Goal: Check status: Check status

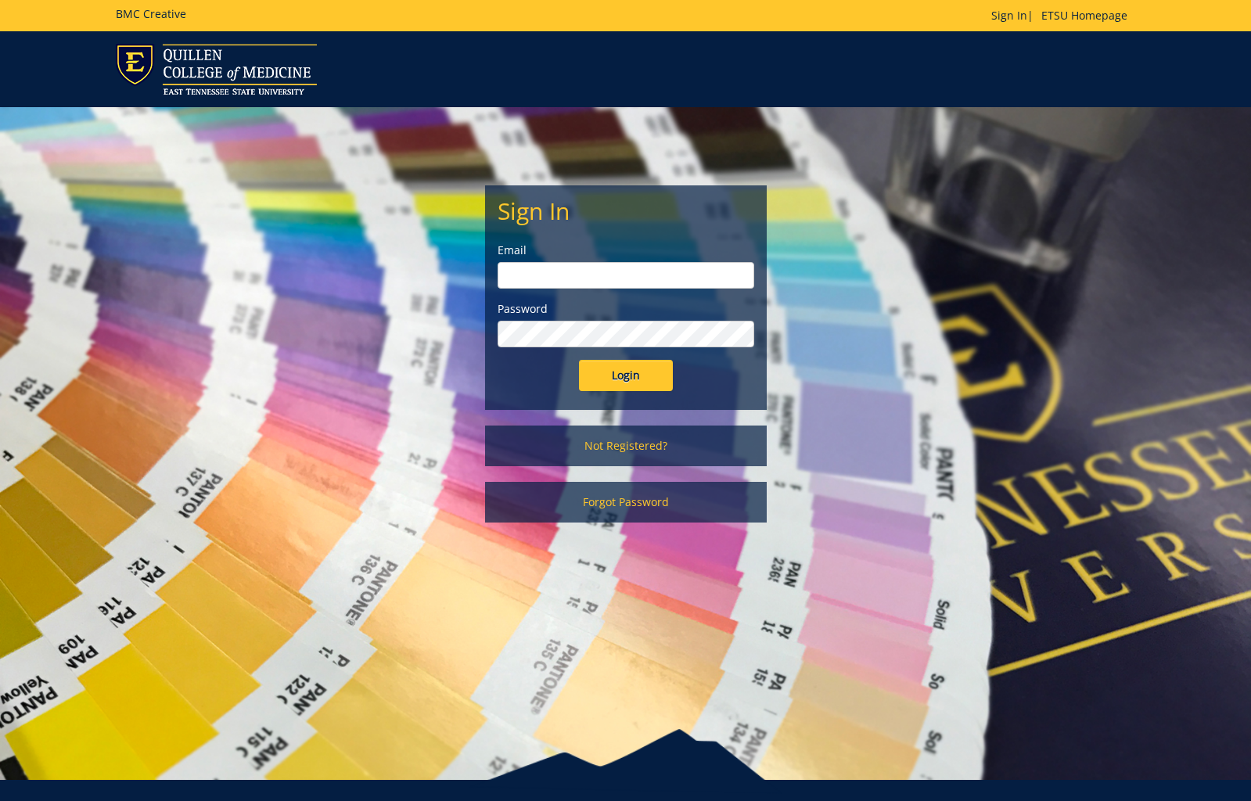
type input "[EMAIL_ADDRESS][DOMAIN_NAME]"
drag, startPoint x: 637, startPoint y: 357, endPoint x: 633, endPoint y: 373, distance: 16.9
click at [637, 357] on form "Sign In Email tallentml@etsu.edu Password Login" at bounding box center [626, 294] width 257 height 193
click at [632, 381] on input "Login" at bounding box center [626, 375] width 94 height 31
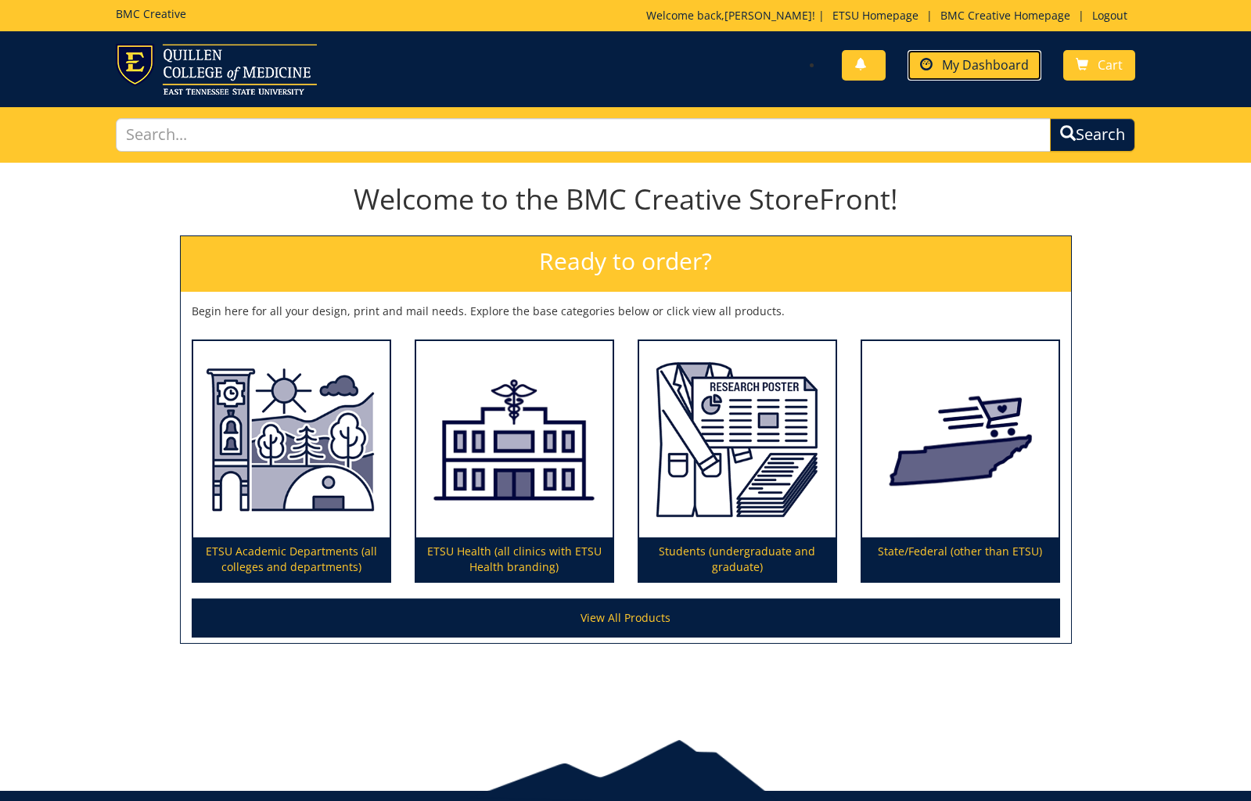
click at [956, 60] on span "My Dashboard" at bounding box center [985, 64] width 87 height 17
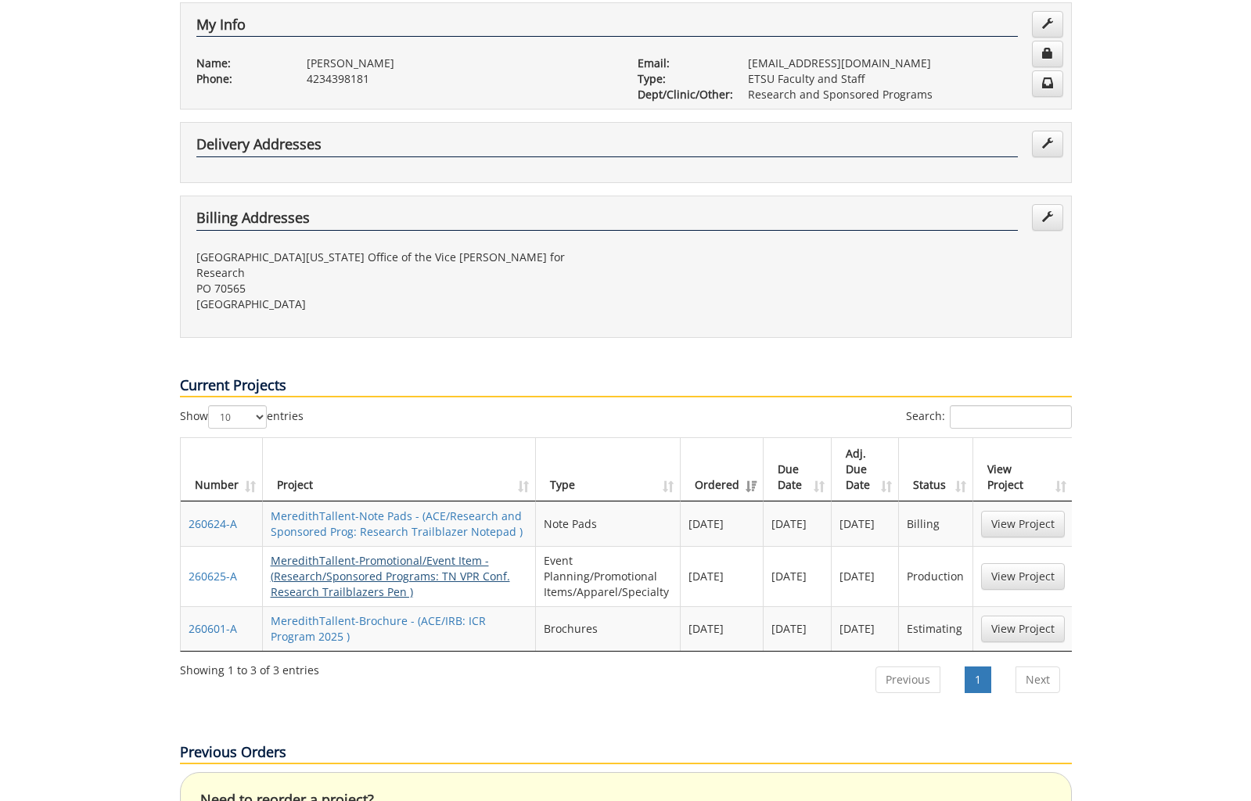
scroll to position [319, 0]
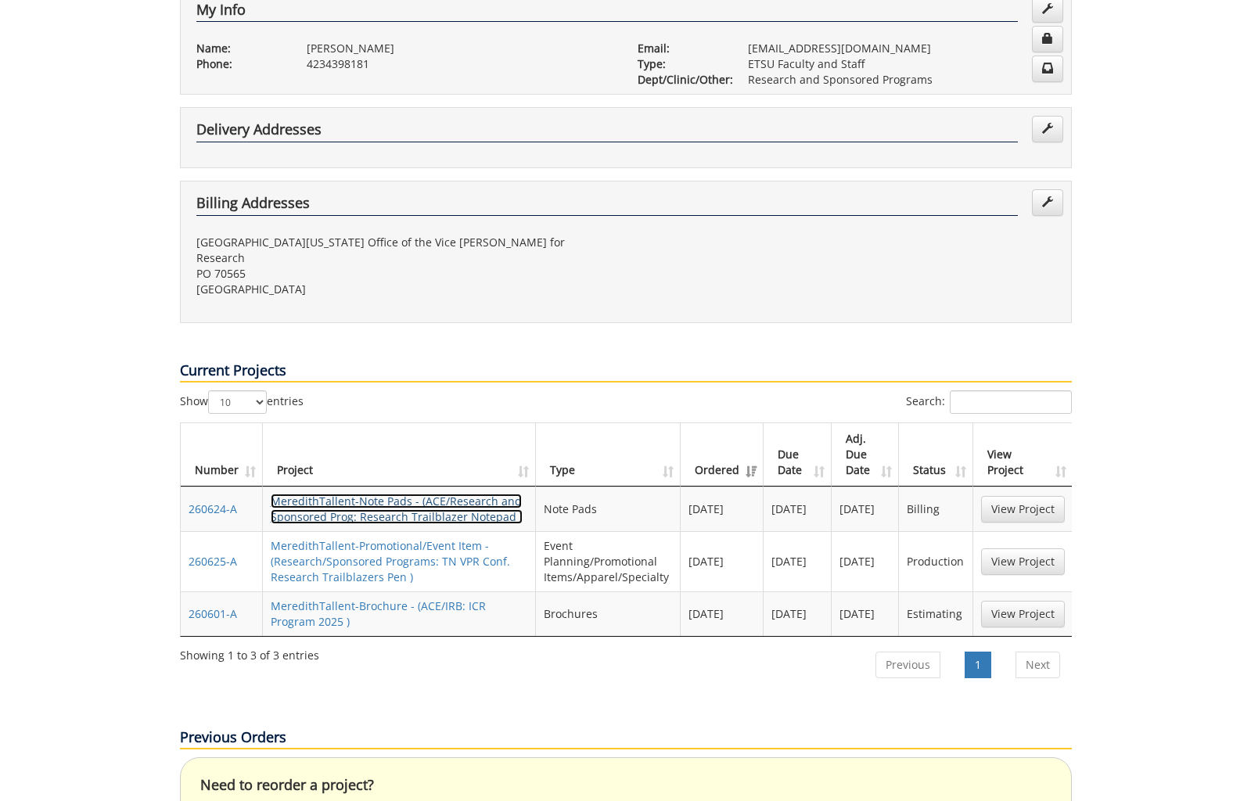
click at [422, 494] on link "MeredithTallent-Note Pads - (ACE/Research and Sponsored Prog: Research Trailbla…" at bounding box center [397, 509] width 252 height 31
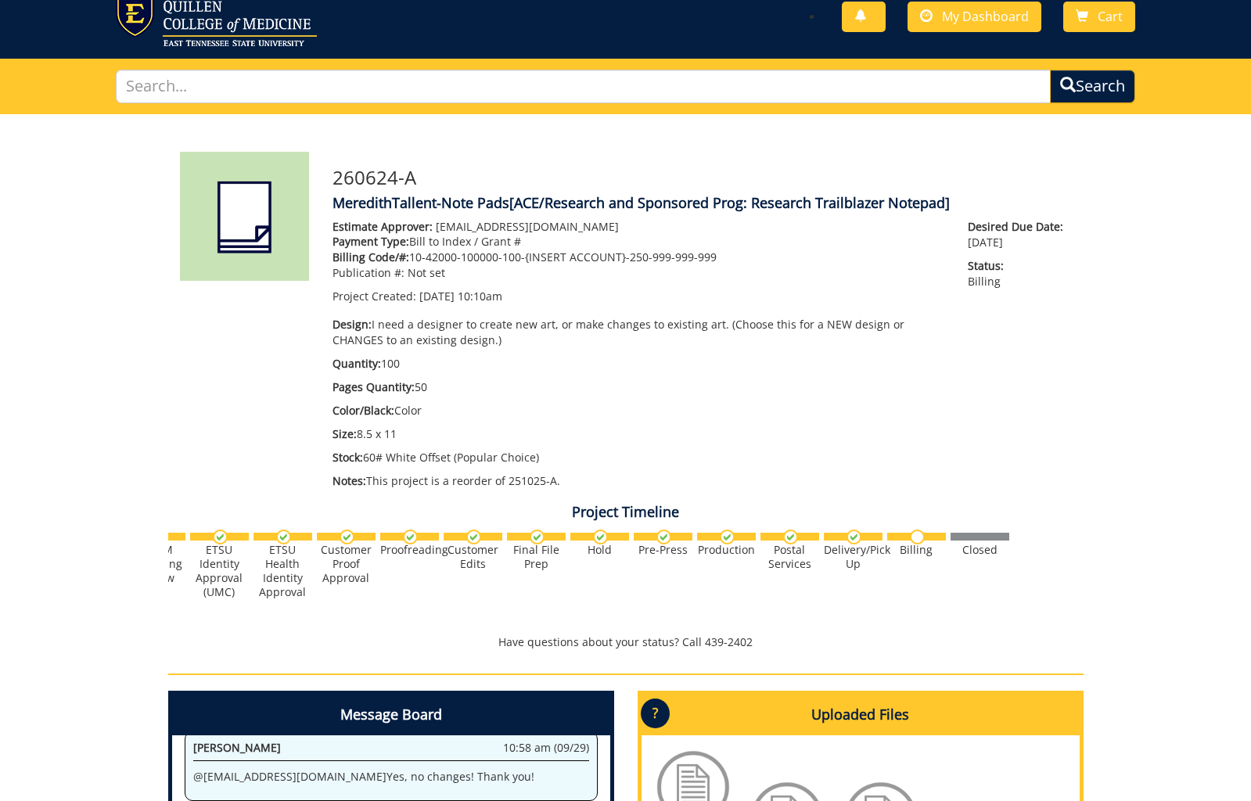
scroll to position [44, 0]
